Goal: Transaction & Acquisition: Purchase product/service

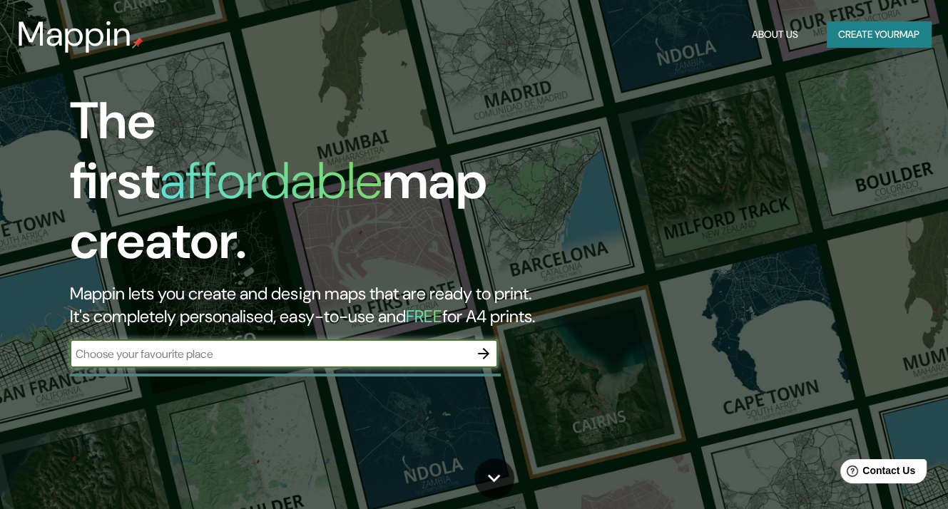
click at [188, 346] on input "text" at bounding box center [269, 354] width 399 height 16
type input "arequipa [GEOGRAPHIC_DATA]"
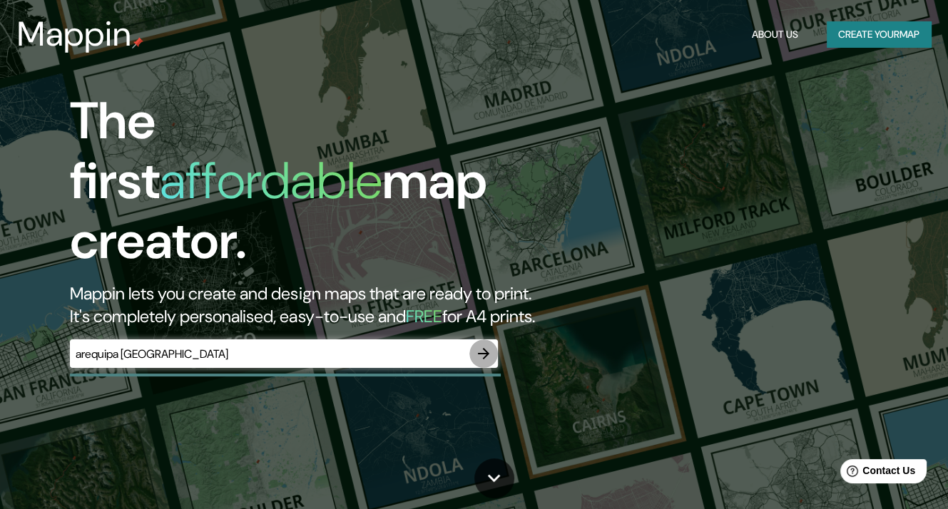
click at [485, 348] on icon "button" at bounding box center [483, 353] width 11 height 11
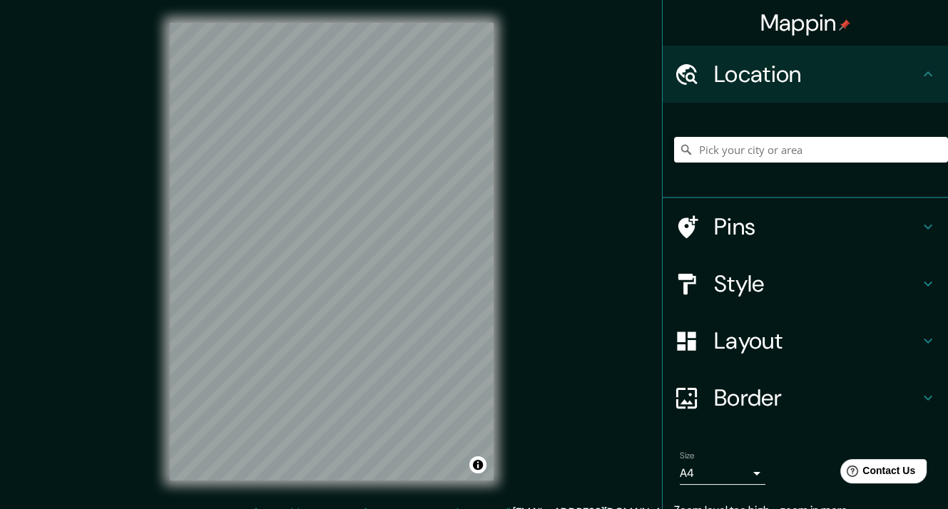
click at [776, 46] on div "Location" at bounding box center [805, 74] width 285 height 57
click at [722, 150] on input "Pick your city or area" at bounding box center [811, 150] width 274 height 26
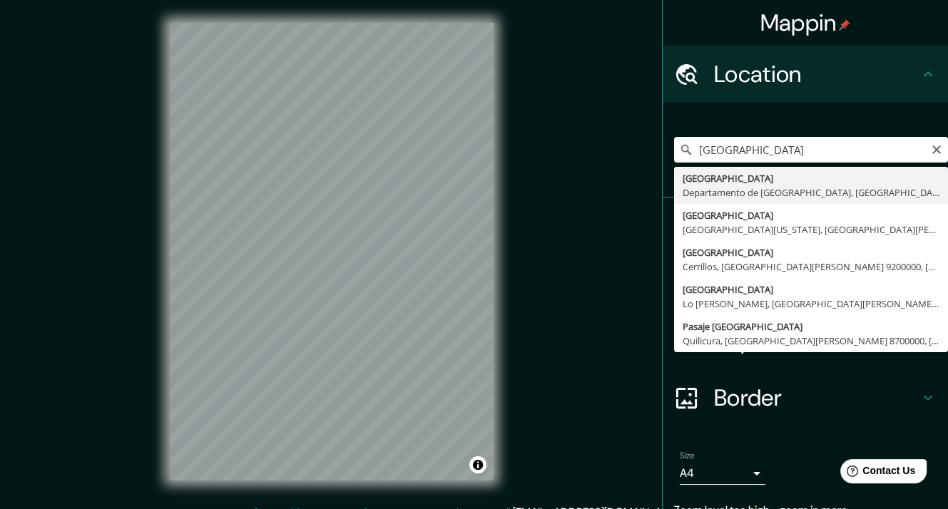
type input "[GEOGRAPHIC_DATA], [GEOGRAPHIC_DATA], [GEOGRAPHIC_DATA]"
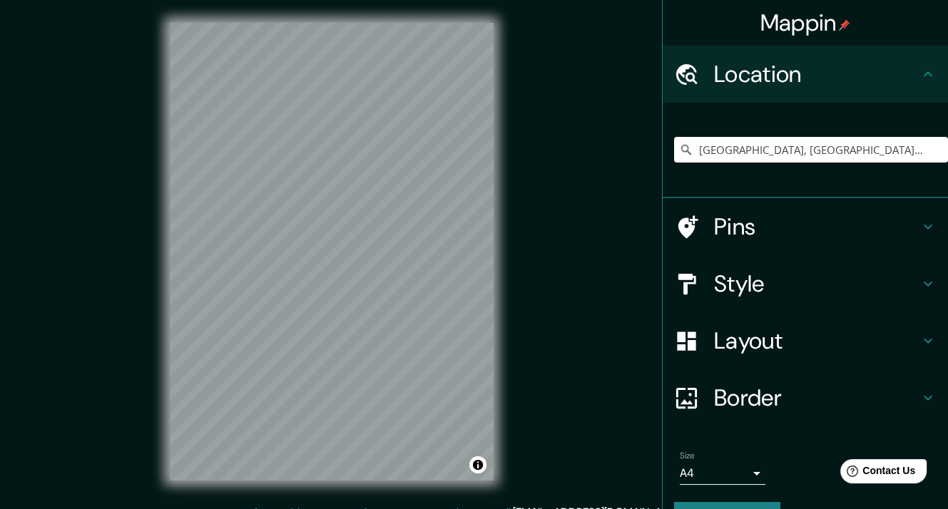
click at [752, 285] on h4 "Style" at bounding box center [816, 284] width 205 height 29
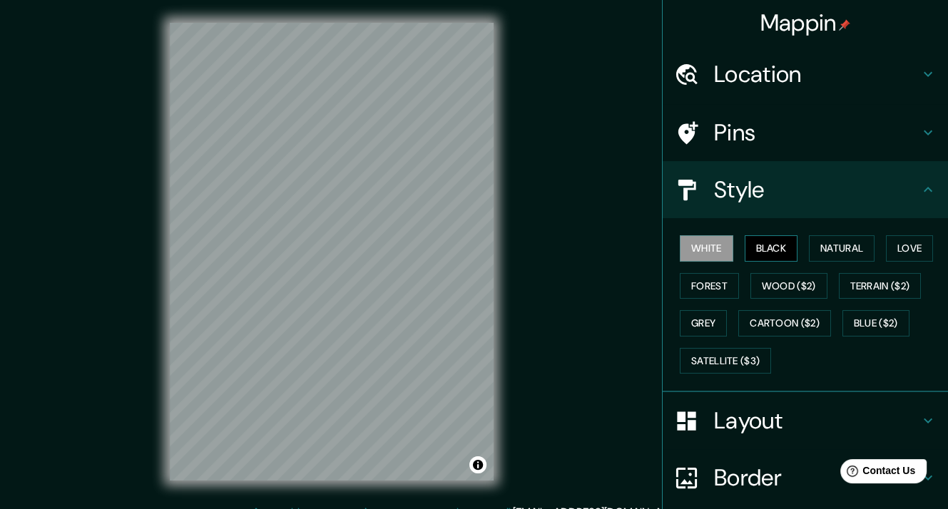
click at [775, 249] on button "Black" at bounding box center [771, 248] width 53 height 26
click at [822, 247] on button "Natural" at bounding box center [842, 248] width 66 height 26
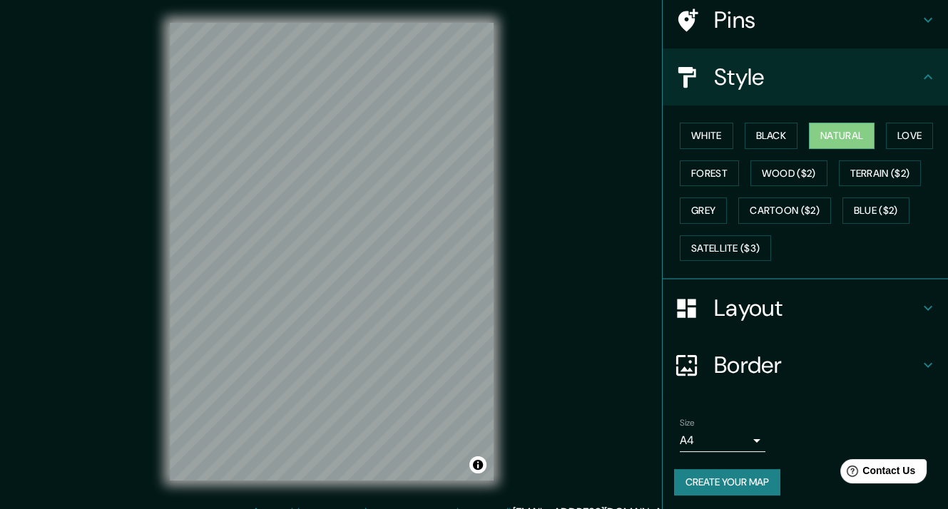
scroll to position [114, 0]
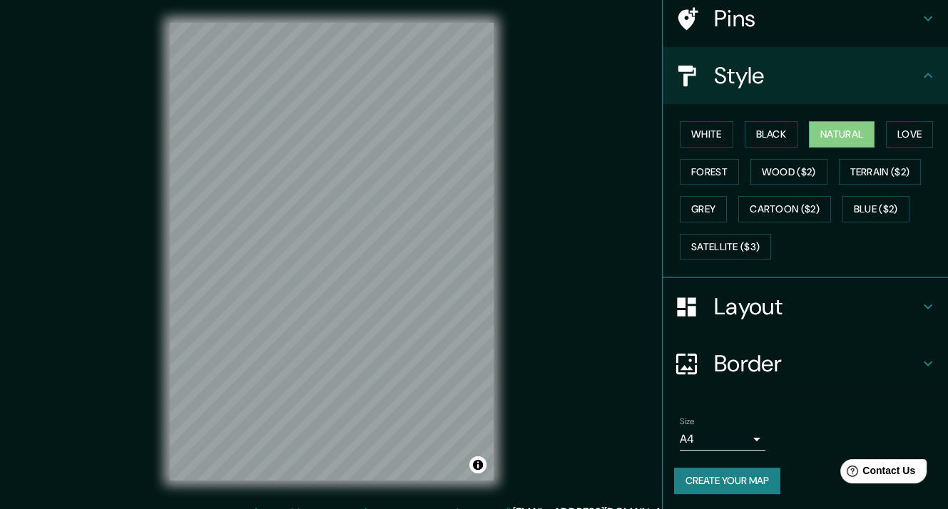
click at [711, 478] on button "Create your map" at bounding box center [727, 481] width 106 height 26
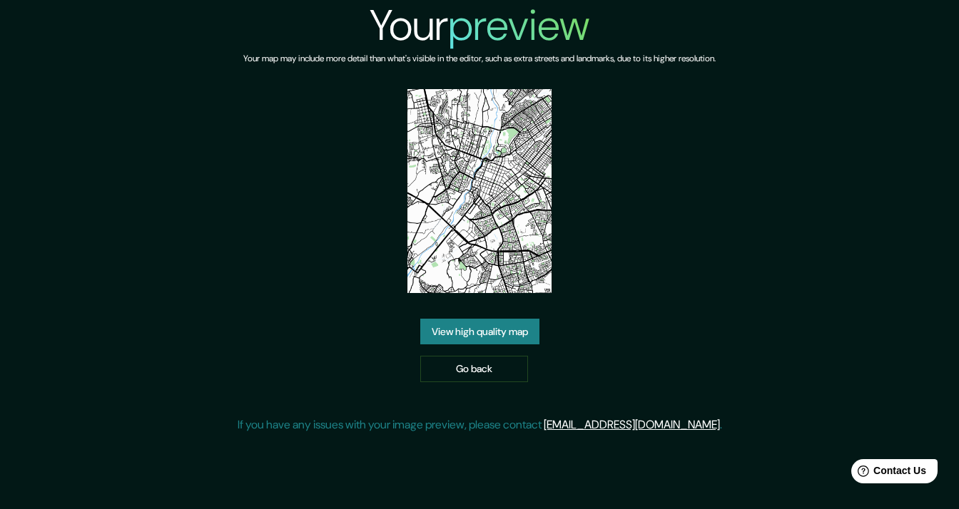
click at [464, 329] on link "View high quality map" at bounding box center [479, 332] width 119 height 26
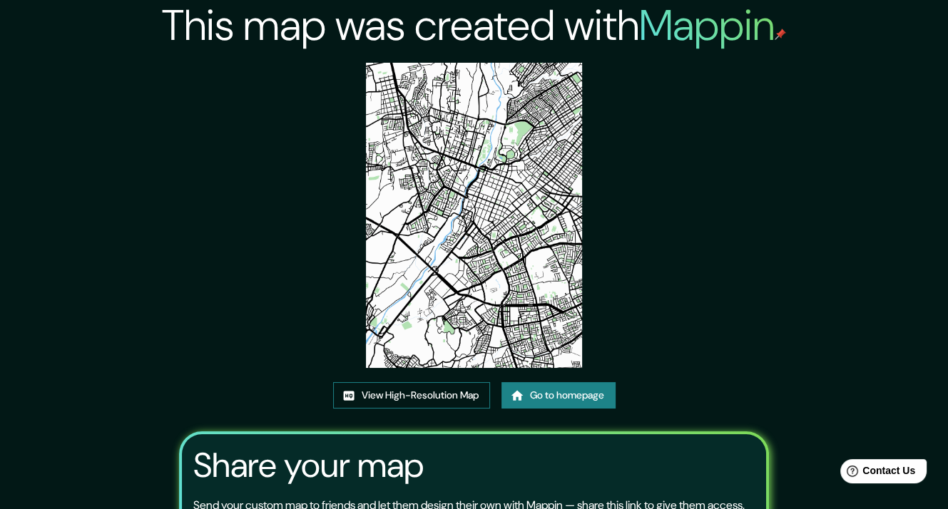
click at [404, 397] on link "View High-Resolution Map" at bounding box center [411, 395] width 157 height 26
